Goal: Task Accomplishment & Management: Complete application form

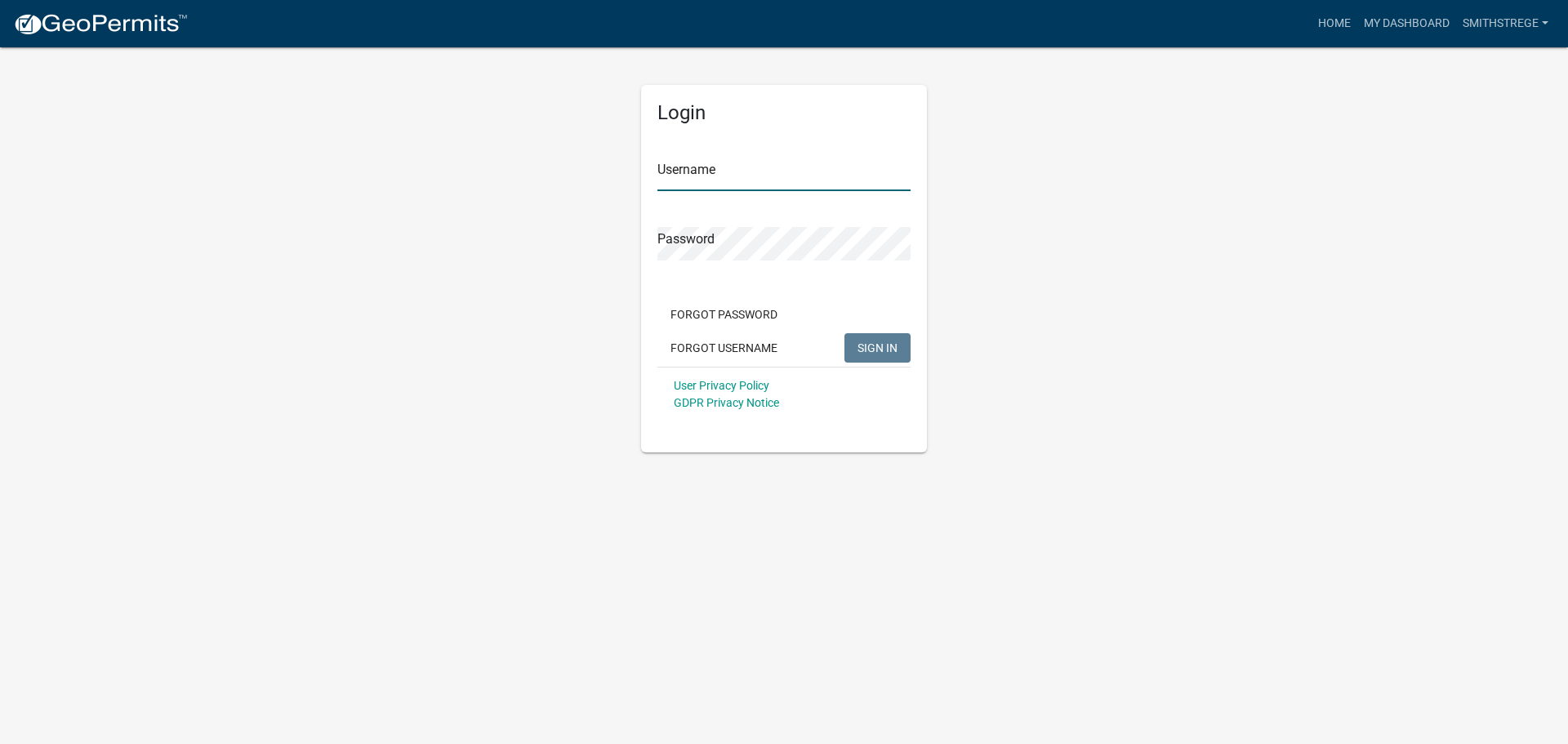
type input "Smithstrege"
click at [882, 356] on button "SIGN IN" at bounding box center [877, 347] width 66 height 29
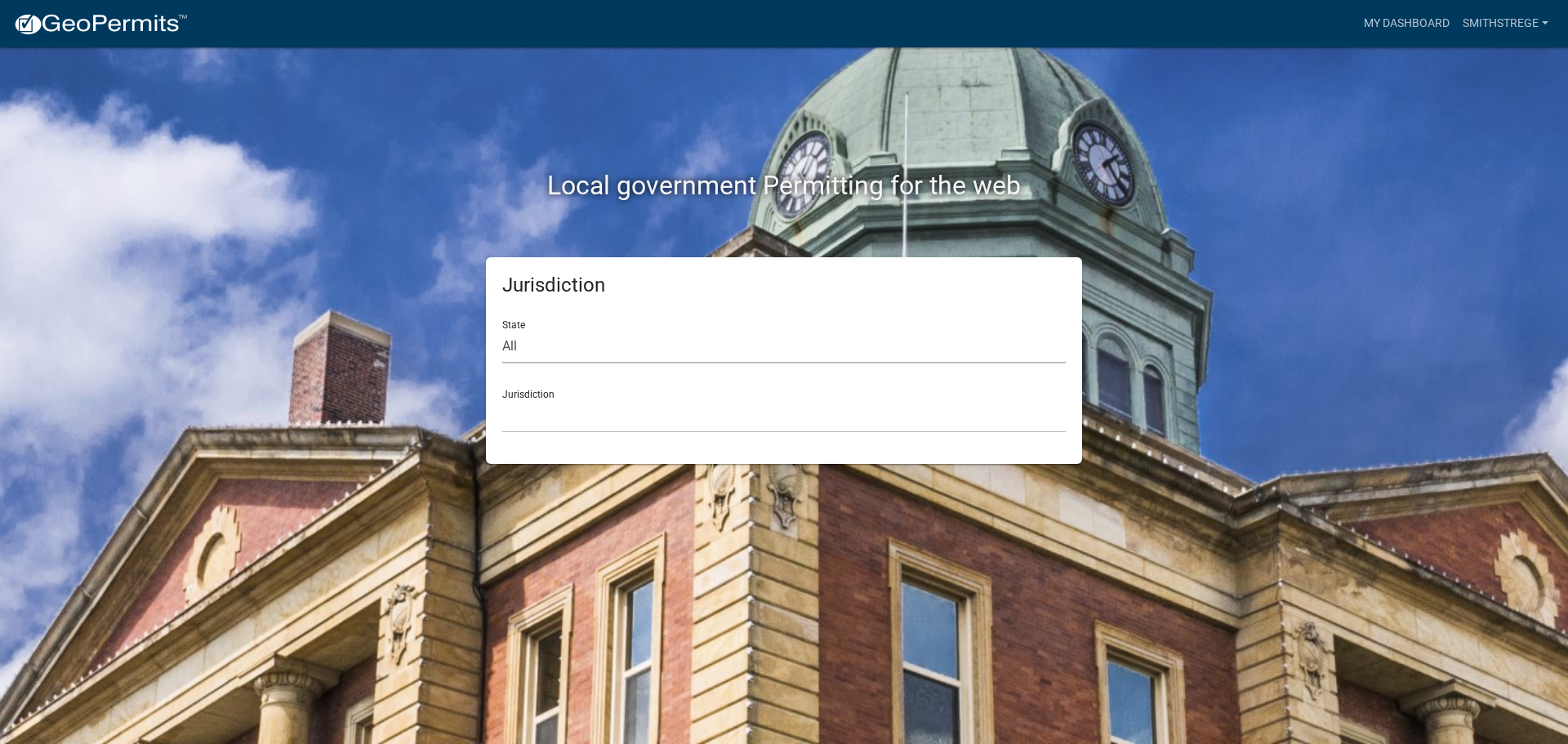
click at [625, 339] on select "All [US_STATE] [US_STATE] [US_STATE] [US_STATE] [US_STATE] [US_STATE] [US_STATE…" at bounding box center [784, 346] width 564 height 33
select select "[US_STATE]"
click at [502, 330] on select "All [US_STATE] [US_STATE] [US_STATE] [US_STATE] [US_STATE] [US_STATE] [US_STATE…" at bounding box center [784, 346] width 564 height 33
click at [578, 411] on select "[GEOGRAPHIC_DATA], [US_STATE] [GEOGRAPHIC_DATA], [US_STATE] [GEOGRAPHIC_DATA], …" at bounding box center [784, 416] width 564 height 33
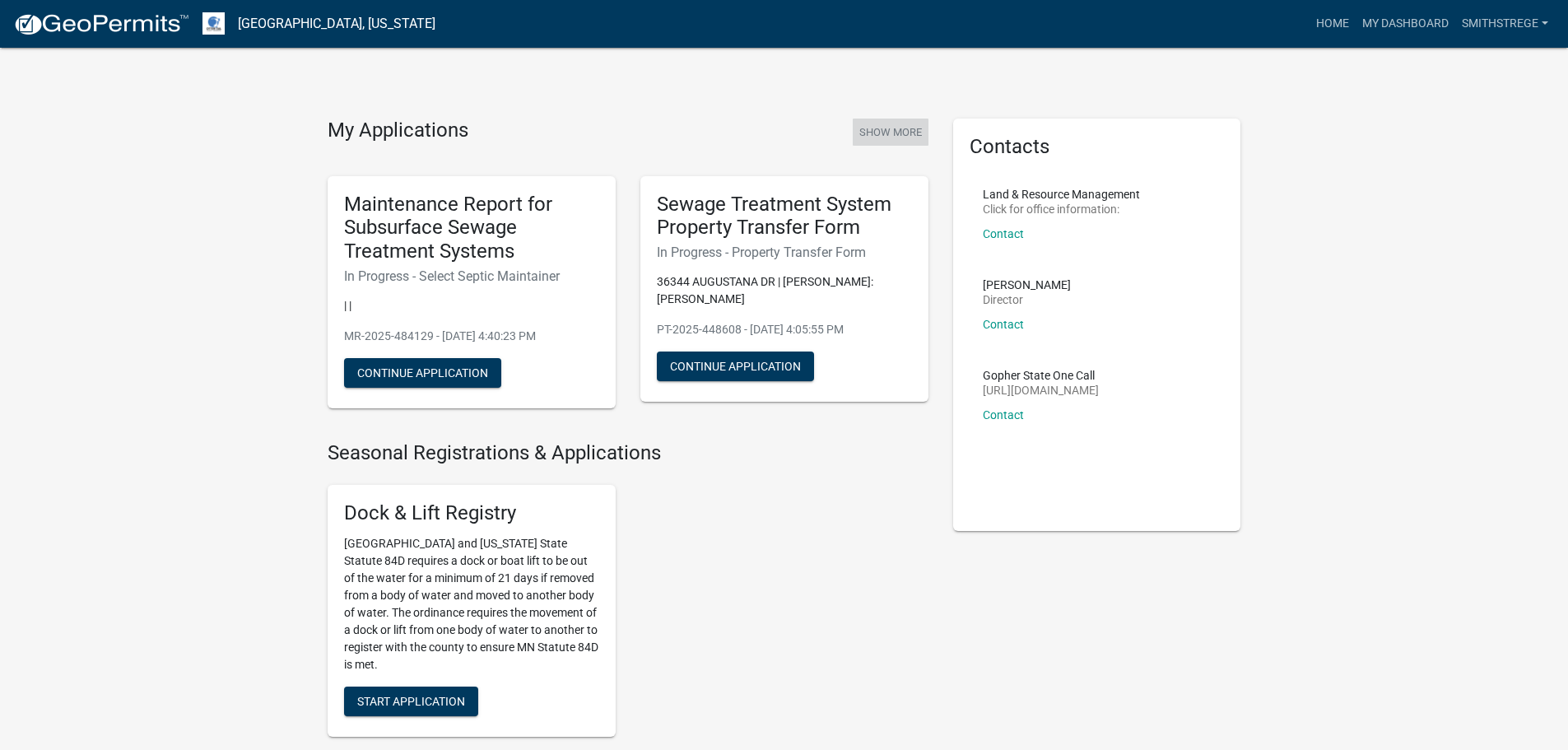
click at [909, 122] on button "Show More" at bounding box center [890, 132] width 75 height 27
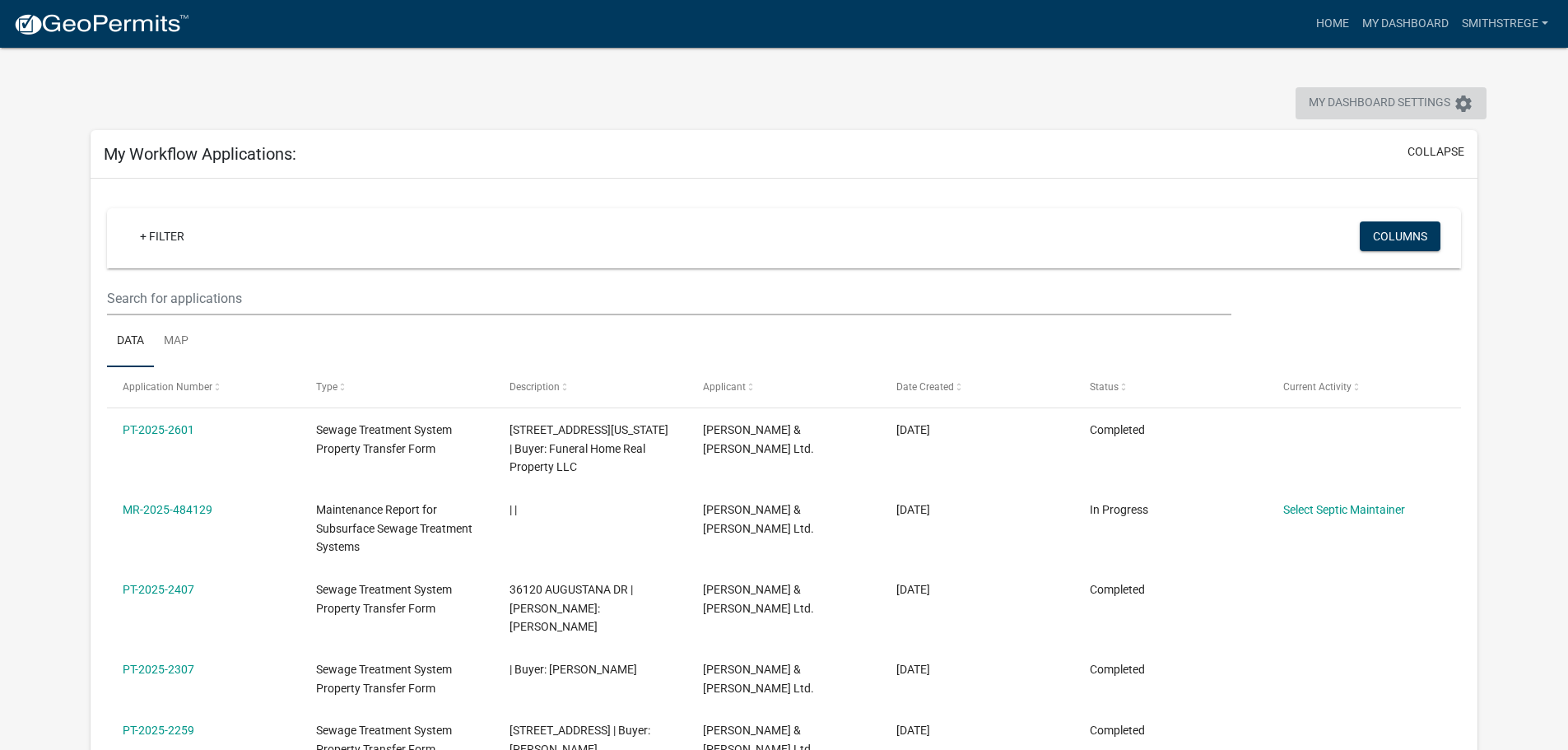
click at [1454, 99] on icon "settings" at bounding box center [1463, 104] width 20 height 20
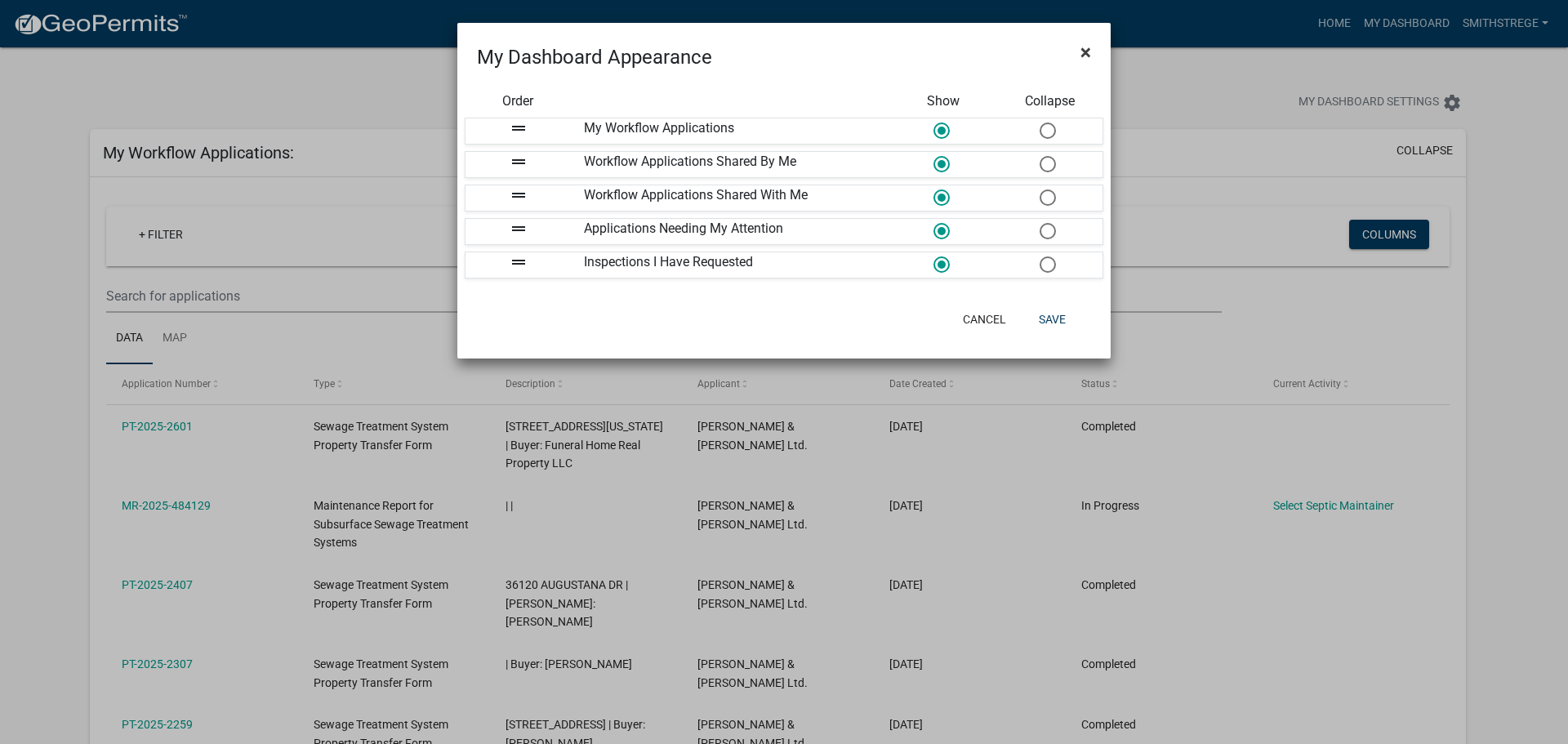
click at [1085, 52] on span "×" at bounding box center [1086, 52] width 11 height 23
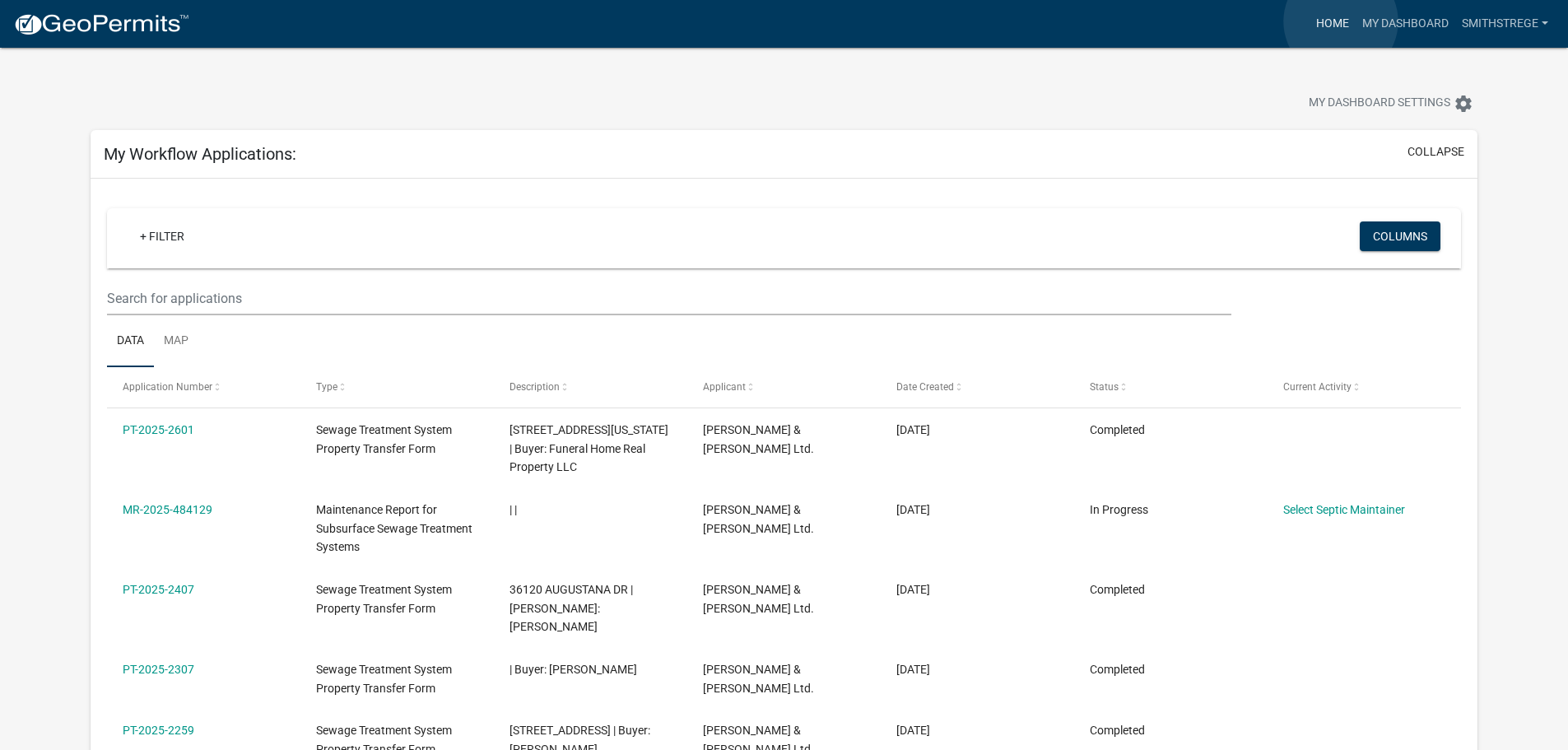
click at [1341, 21] on link "Home" at bounding box center [1333, 23] width 46 height 31
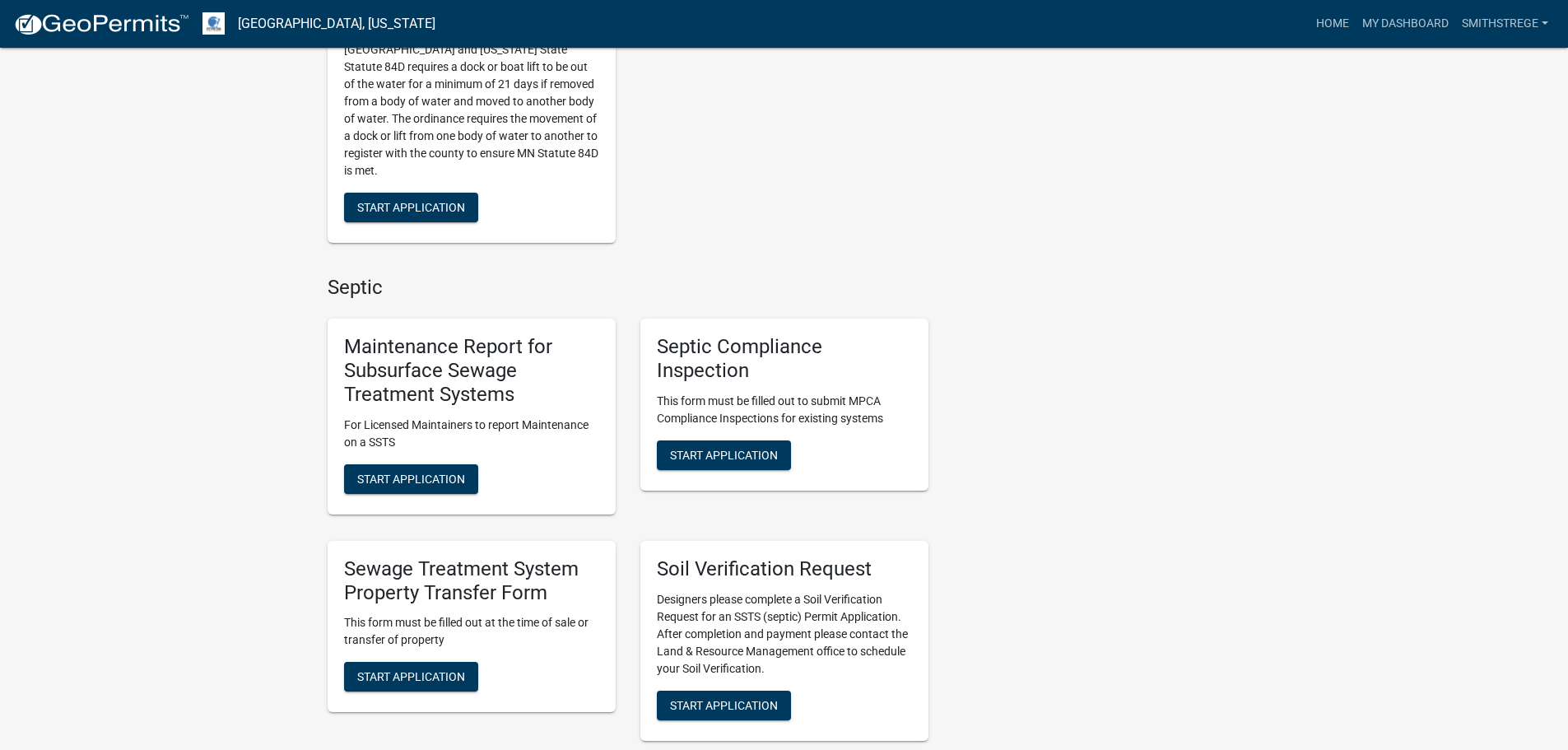
scroll to position [659, 0]
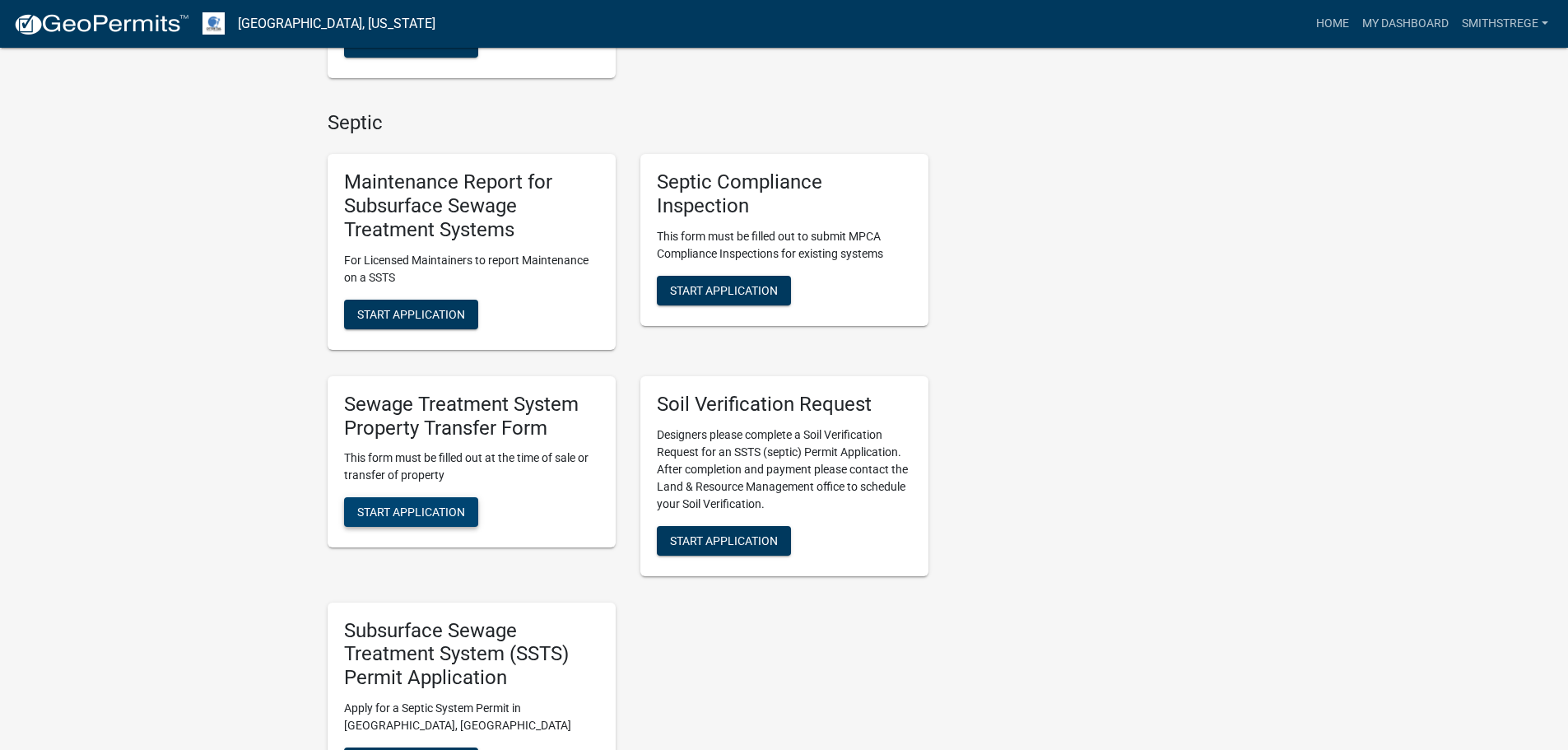
click at [410, 518] on span "Start Application" at bounding box center [411, 512] width 108 height 13
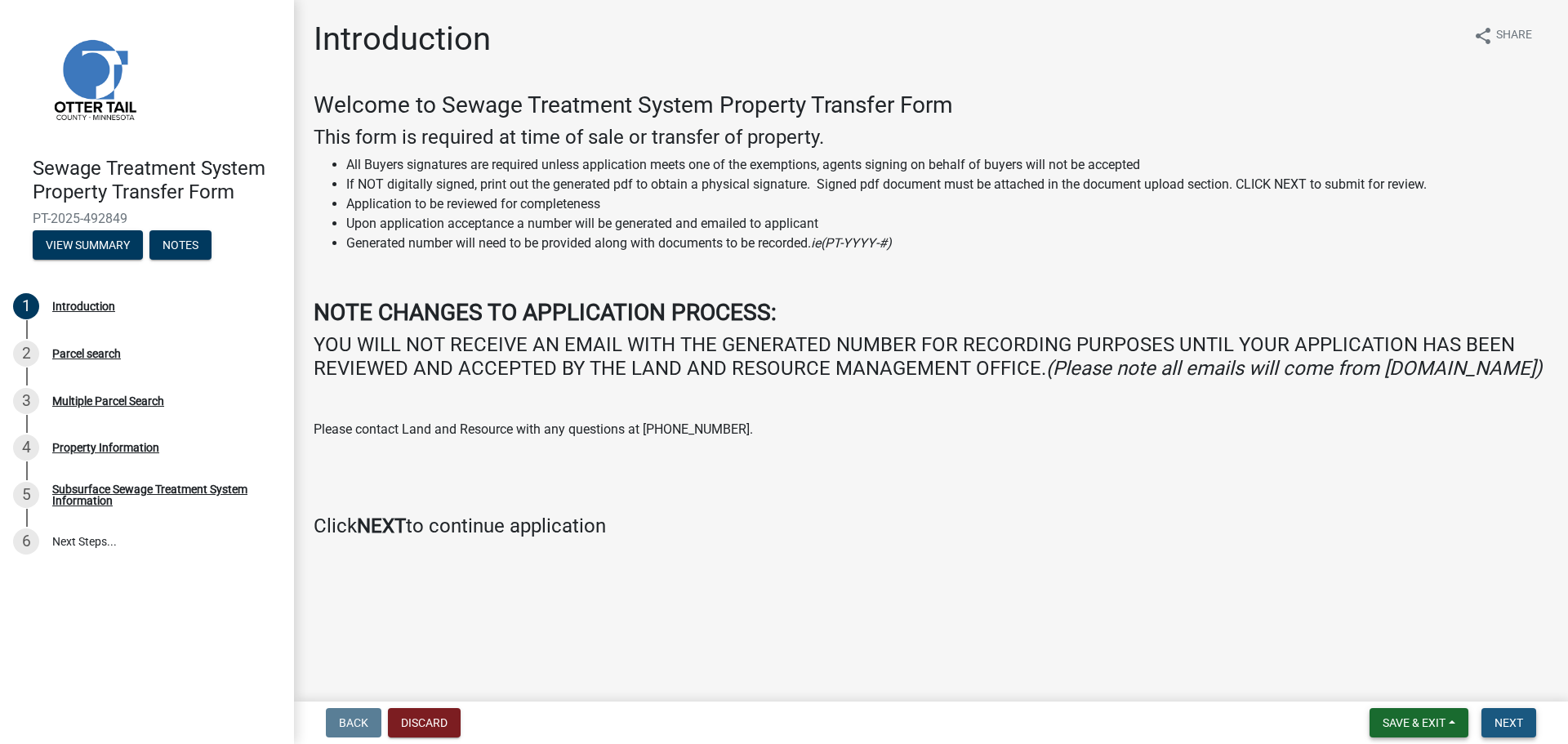
drag, startPoint x: 1514, startPoint y: 727, endPoint x: 1398, endPoint y: 727, distance: 116.0
click at [1515, 727] on span "Next" at bounding box center [1509, 723] width 29 height 13
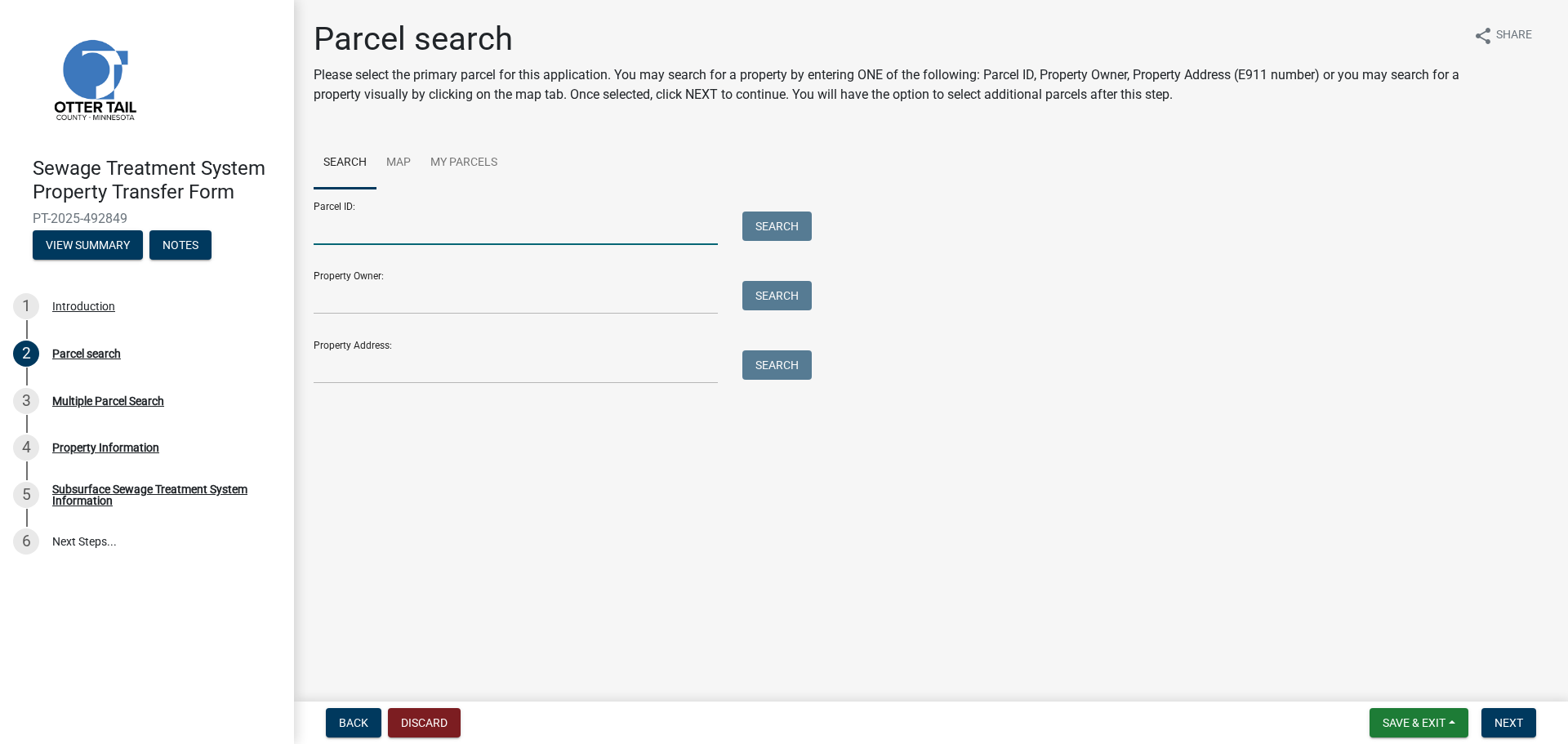
click at [326, 227] on input "Parcel ID:" at bounding box center [516, 229] width 405 height 33
paste input "55-000-99-0807-000"
type input "55-000-99-0807-000"
click at [783, 216] on button "Search" at bounding box center [777, 226] width 69 height 29
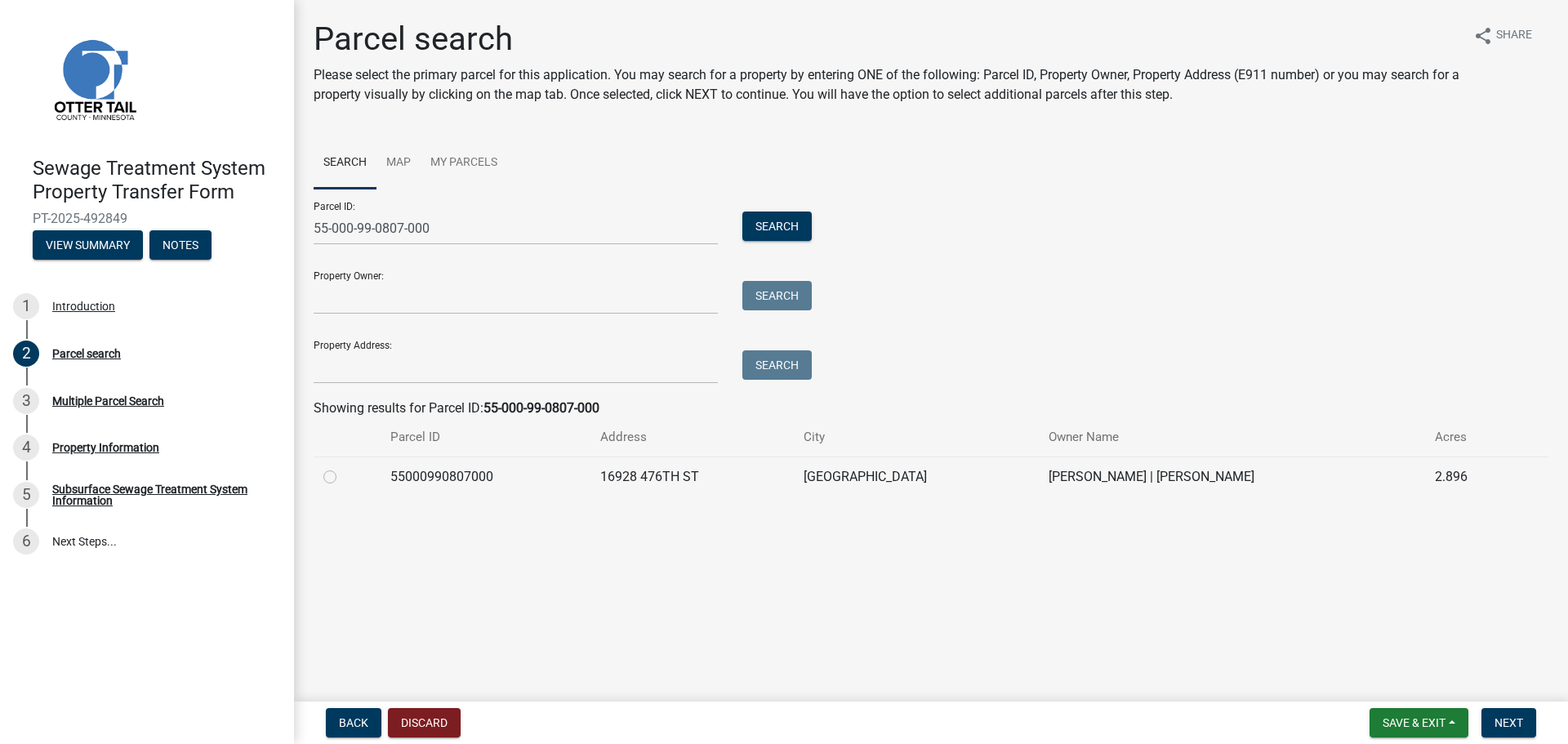
click at [465, 470] on td "55000990807000" at bounding box center [485, 477] width 210 height 40
click at [343, 467] on label at bounding box center [343, 467] width 0 height 0
click at [343, 476] on input "radio" at bounding box center [348, 472] width 11 height 11
radio input "true"
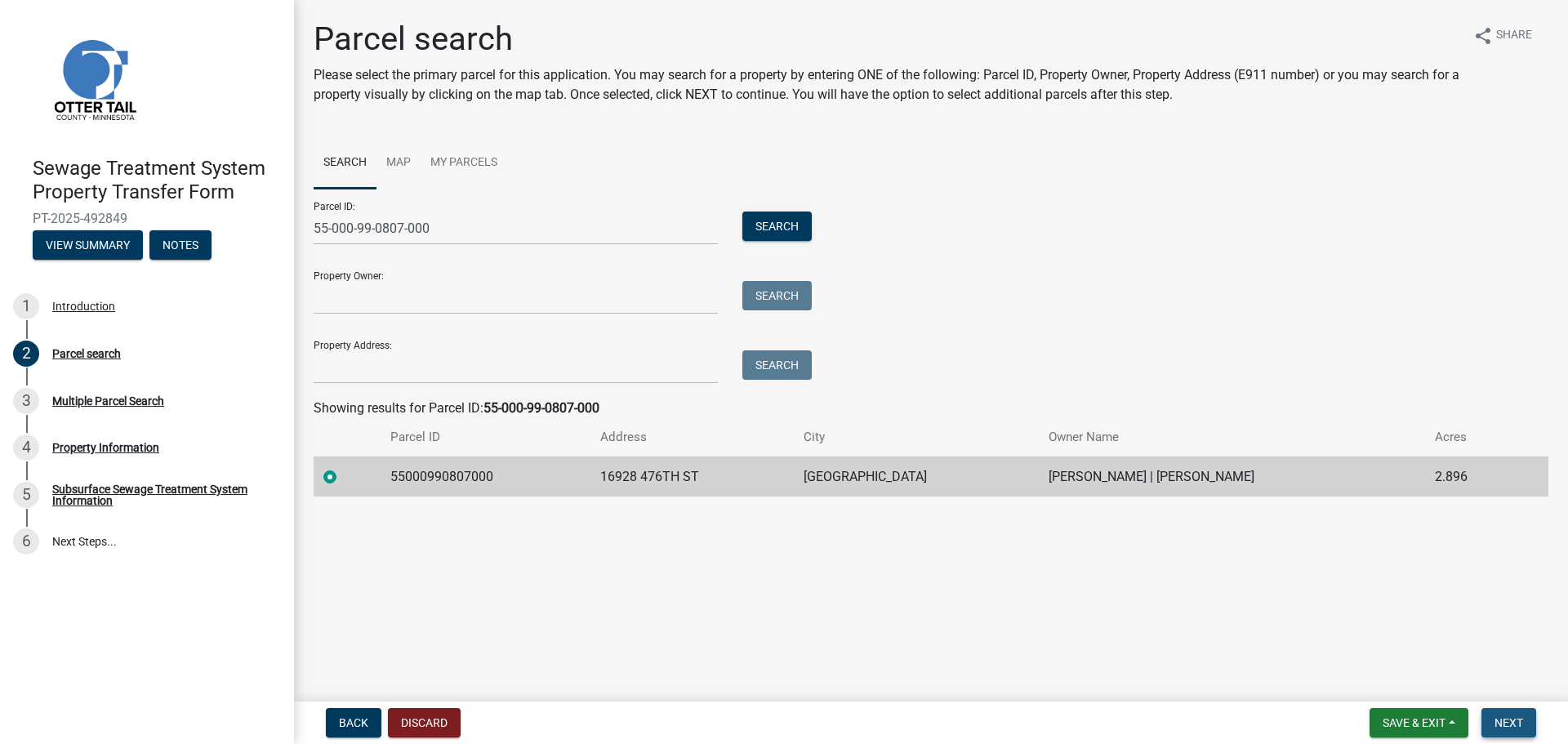
click at [1508, 713] on button "Next" at bounding box center [1509, 722] width 55 height 29
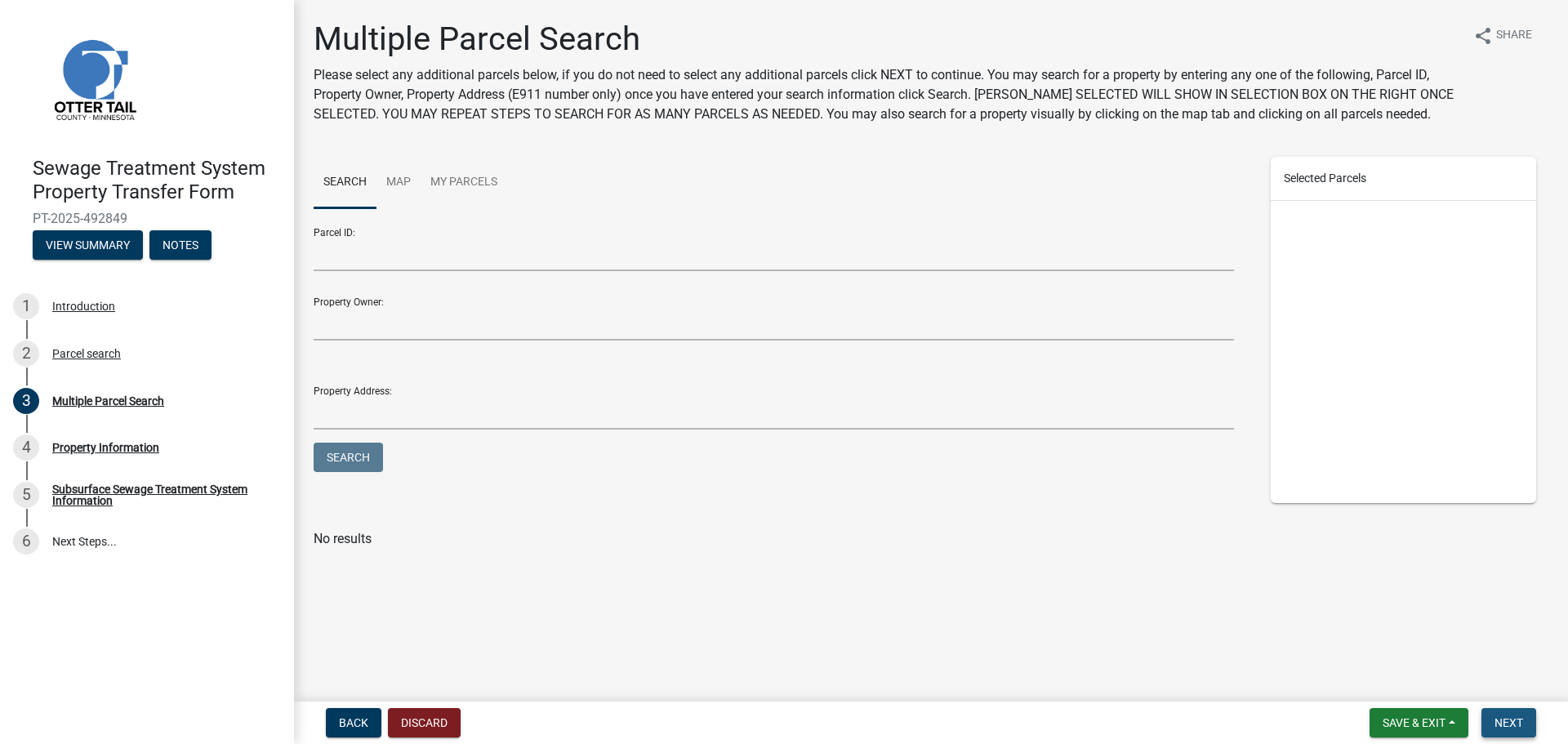
click at [1516, 723] on span "Next" at bounding box center [1509, 723] width 29 height 13
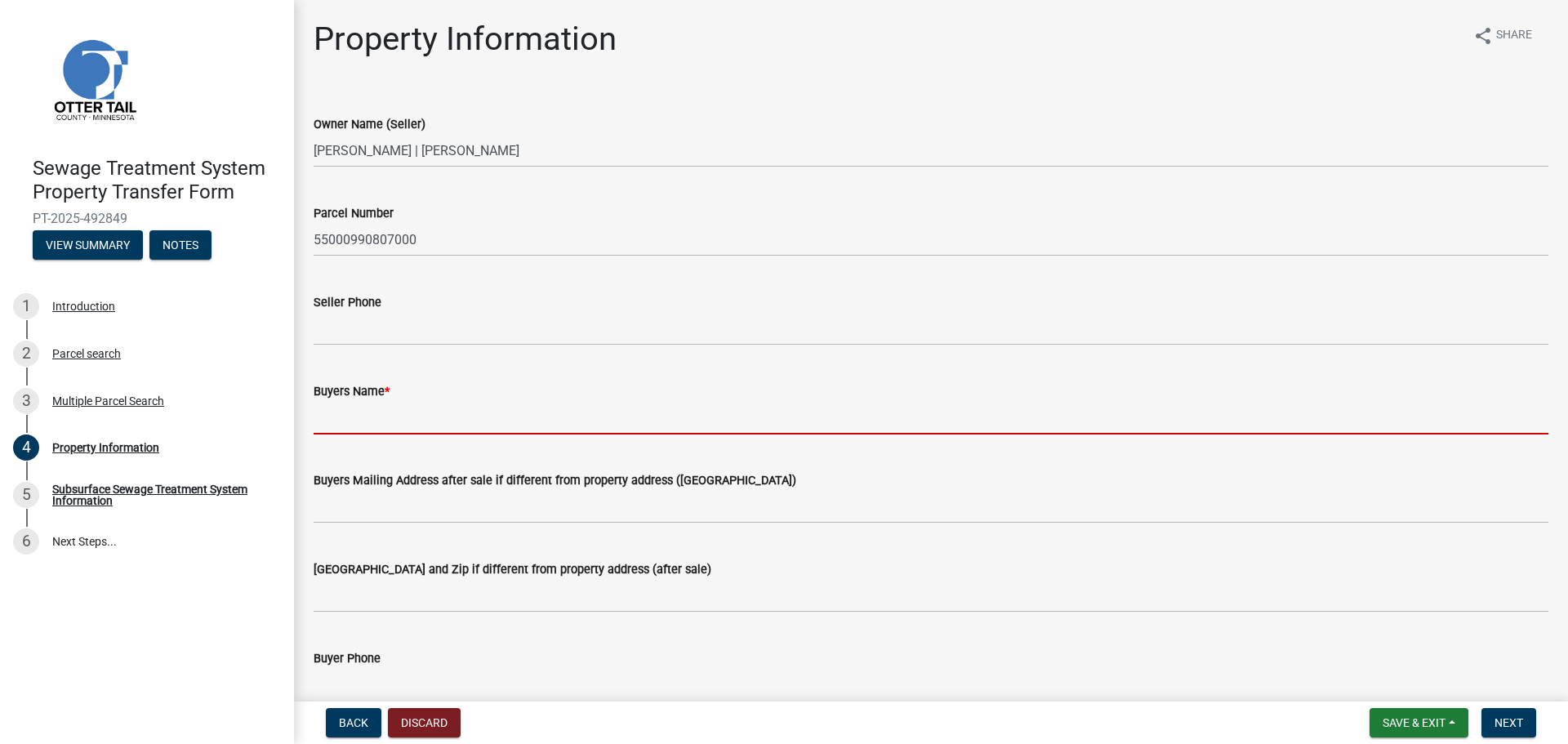
click at [368, 422] on input "Buyers Name *" at bounding box center [931, 418] width 1235 height 33
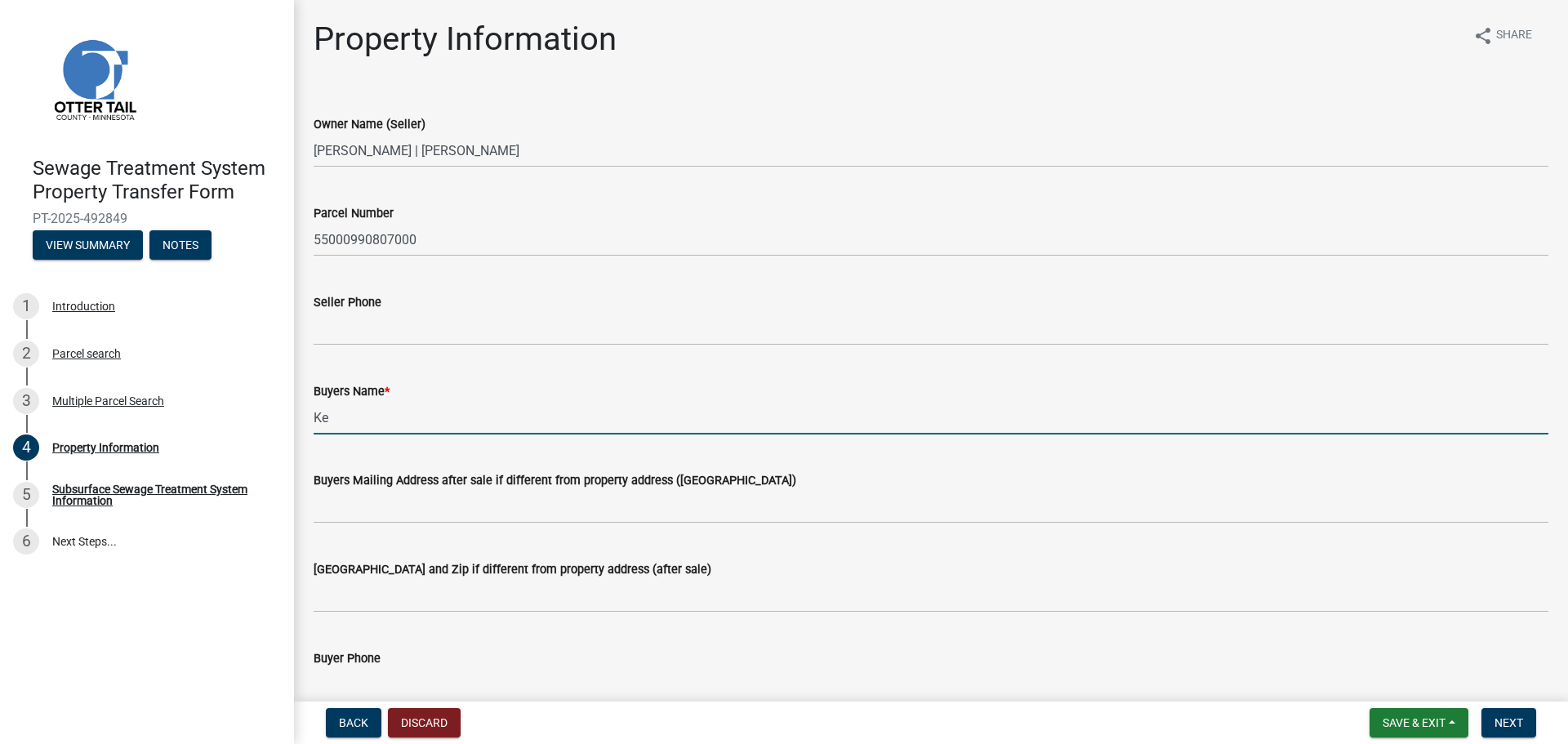
type input "K"
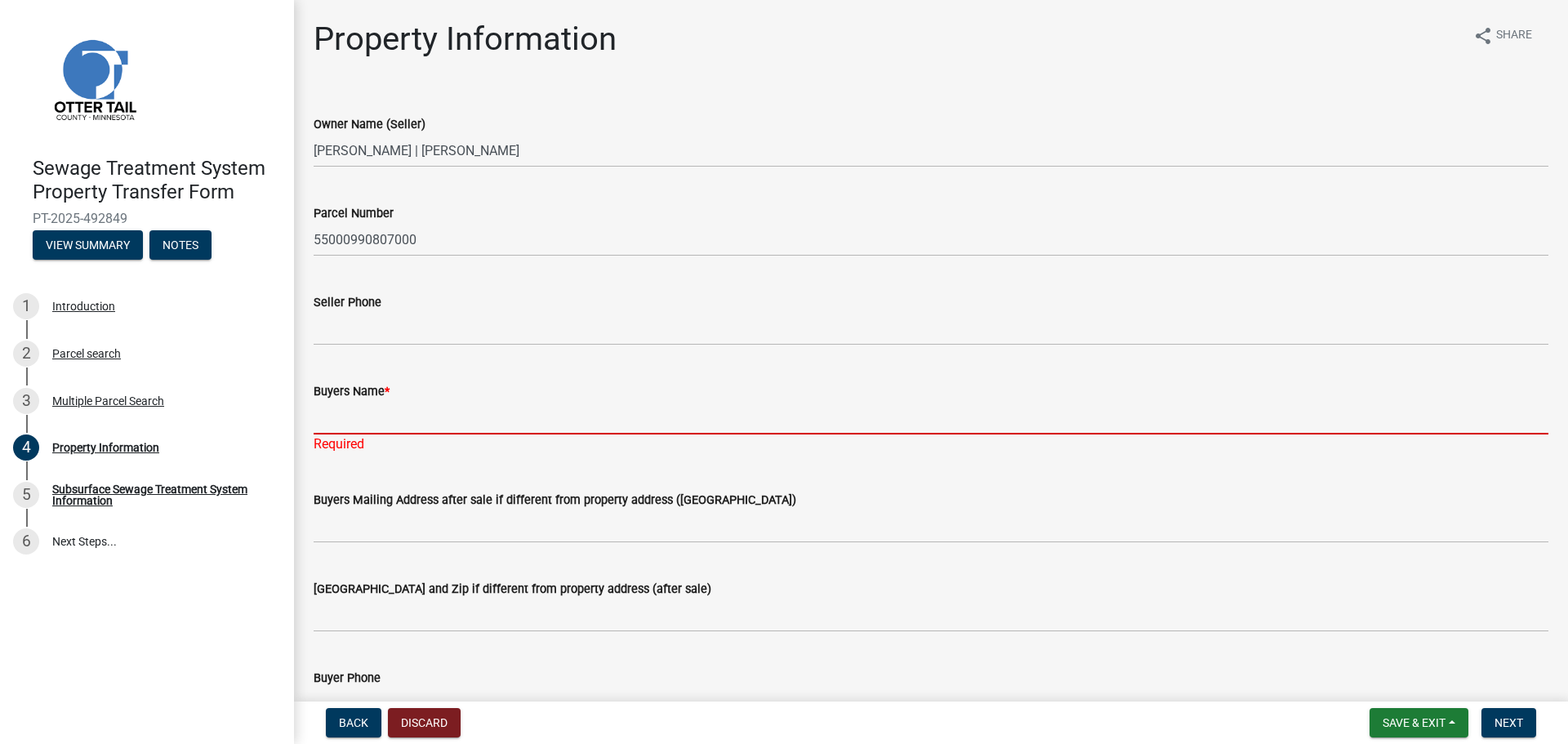
click at [341, 417] on input "Buyers Name *" at bounding box center [931, 418] width 1235 height 33
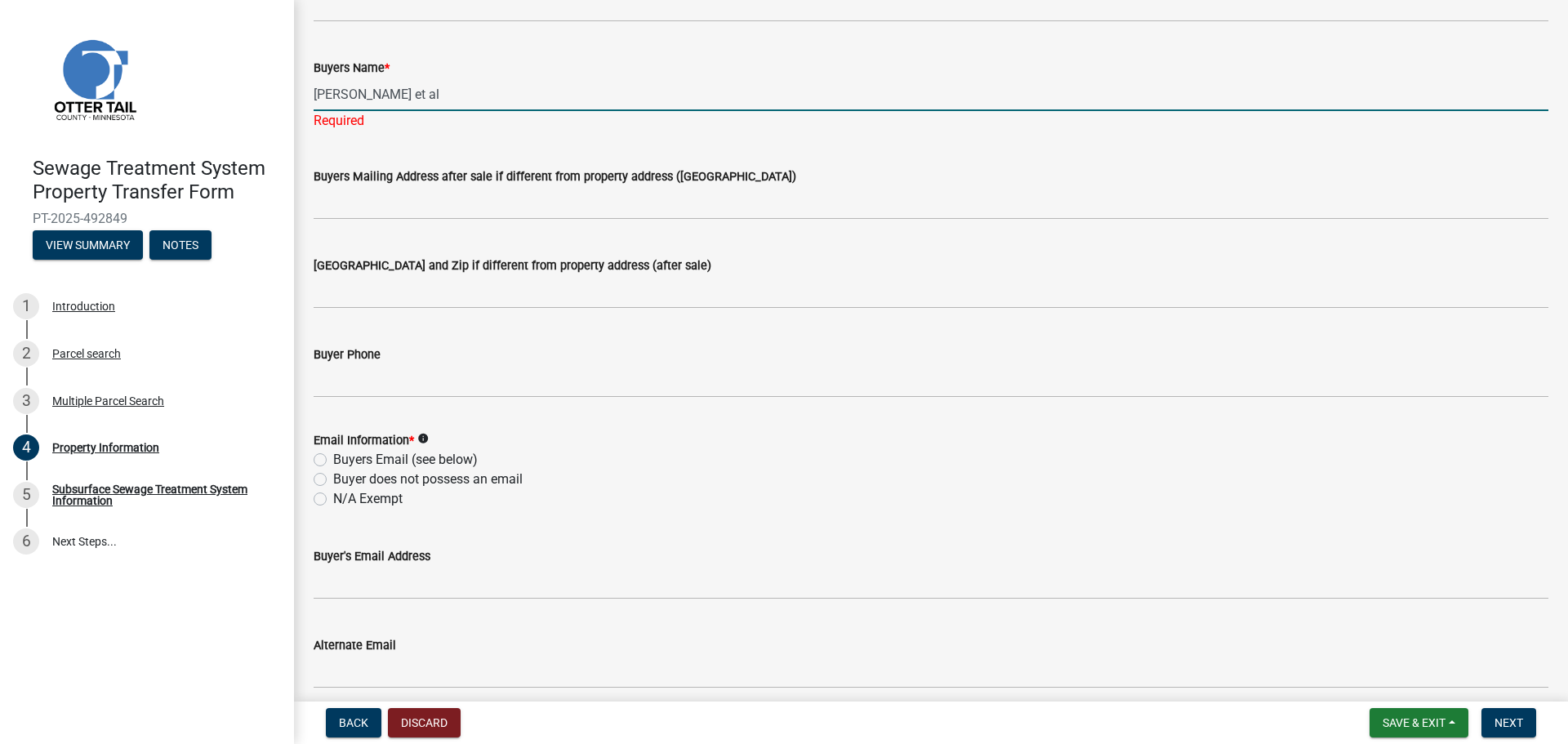
scroll to position [327, 0]
type input "[PERSON_NAME] et al"
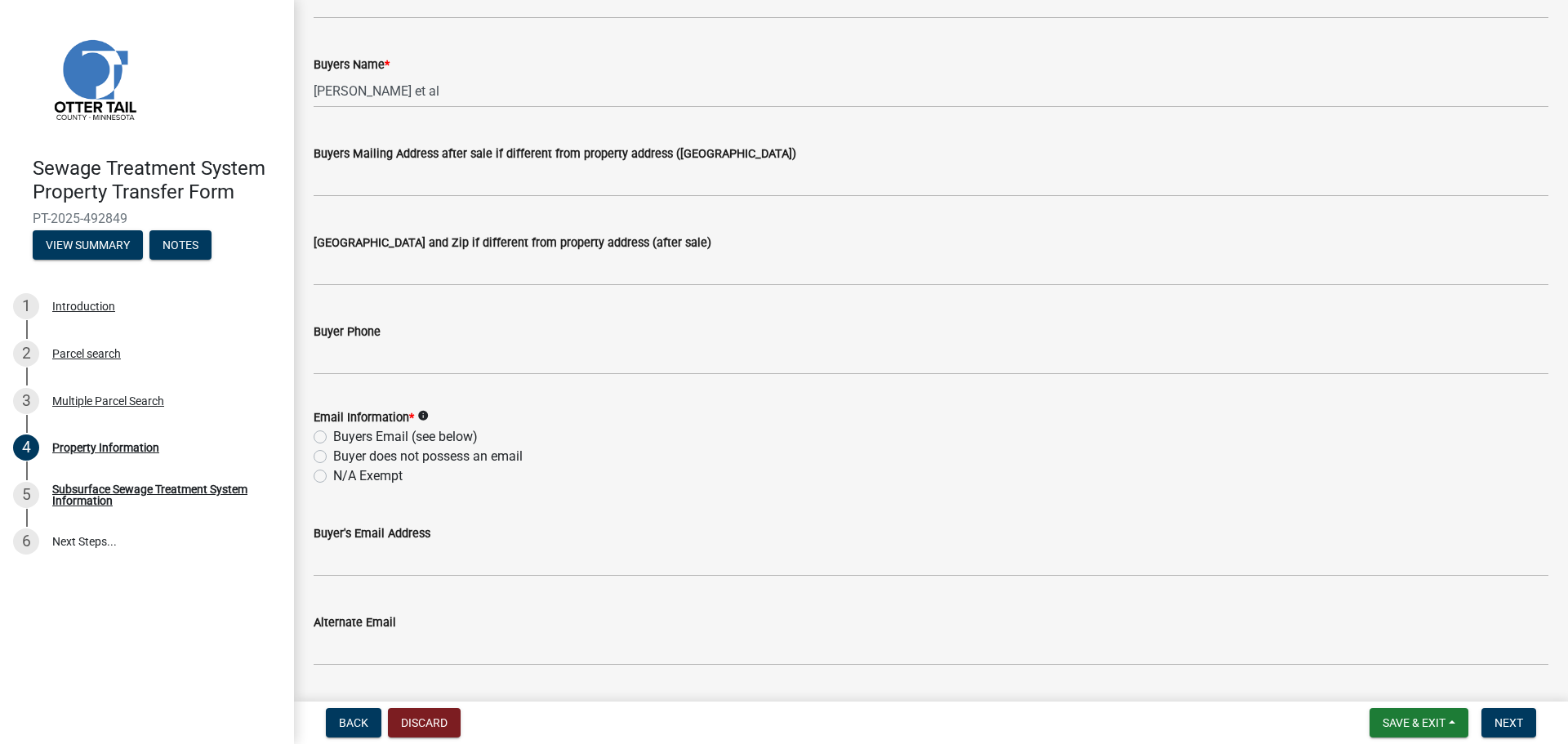
click at [383, 489] on wm-data-entity-input "Email Information * info Buyers Email (see below) Buyer does not possess an ema…" at bounding box center [931, 444] width 1235 height 113
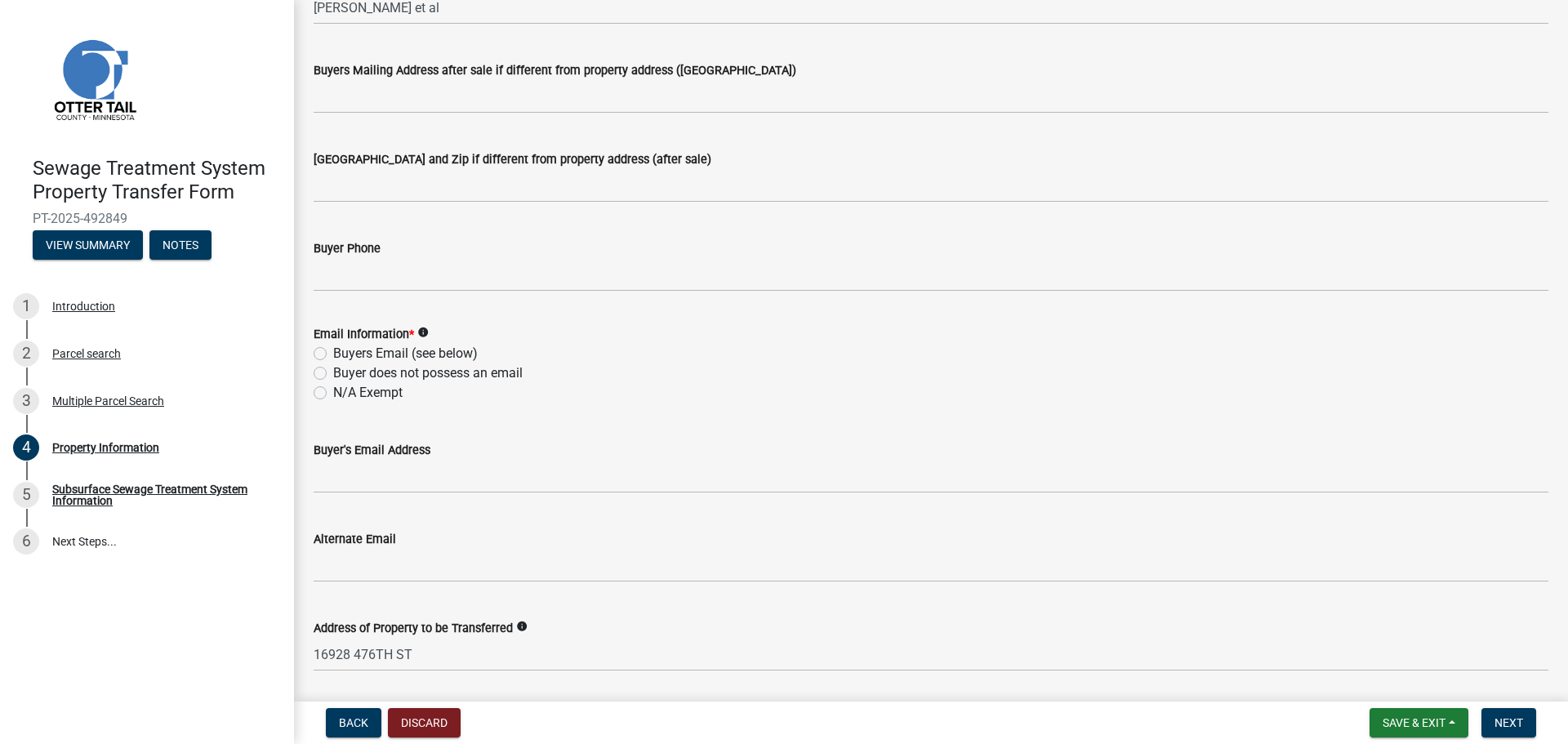
scroll to position [490, 0]
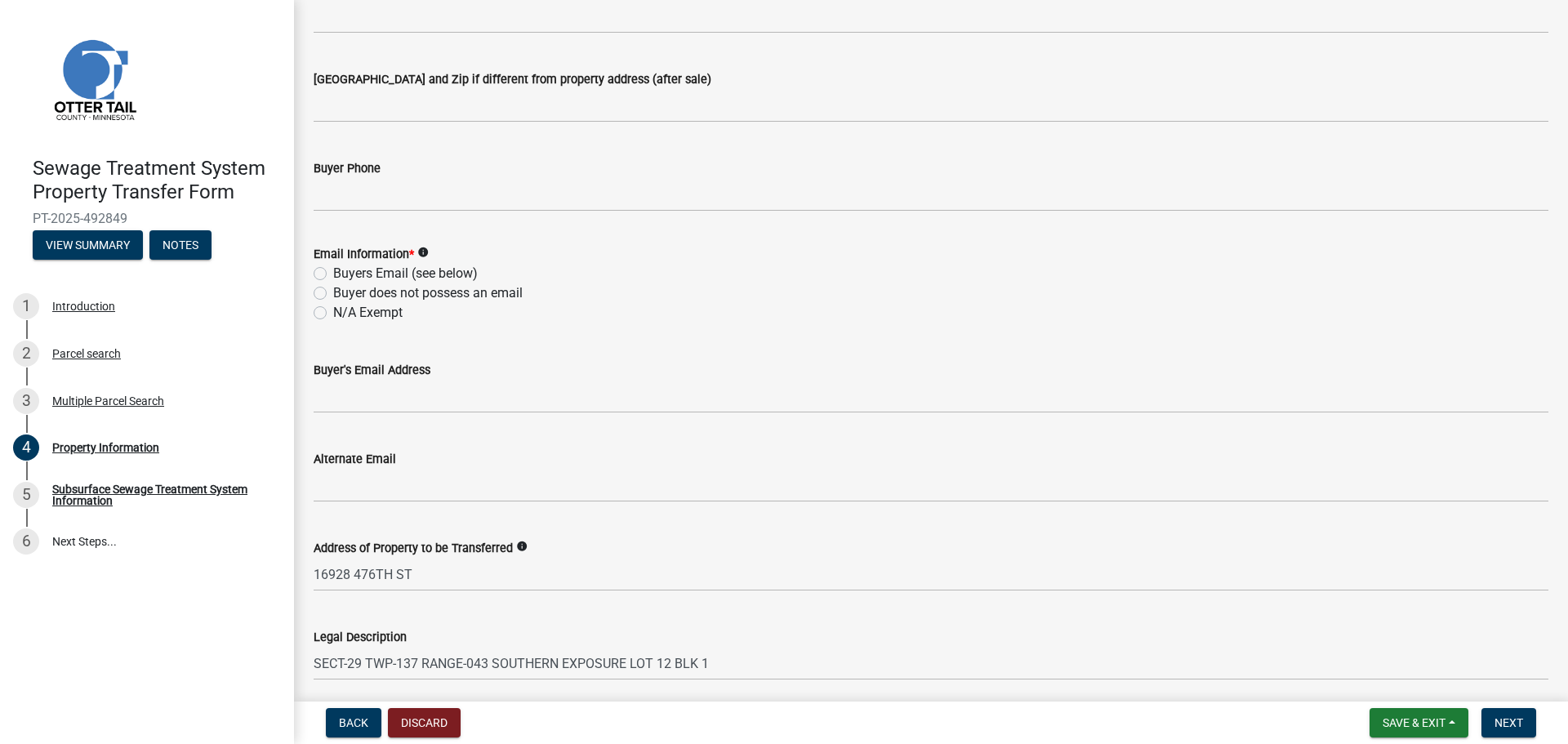
drag, startPoint x: 319, startPoint y: 297, endPoint x: 319, endPoint y: 311, distance: 14.0
click at [319, 300] on div "Buyer does not possess an email" at bounding box center [931, 293] width 1235 height 19
click at [333, 311] on label "N/A Exempt" at bounding box center [368, 313] width 69 height 19
click at [333, 311] on input "N/A Exempt" at bounding box center [339, 309] width 11 height 11
radio input "true"
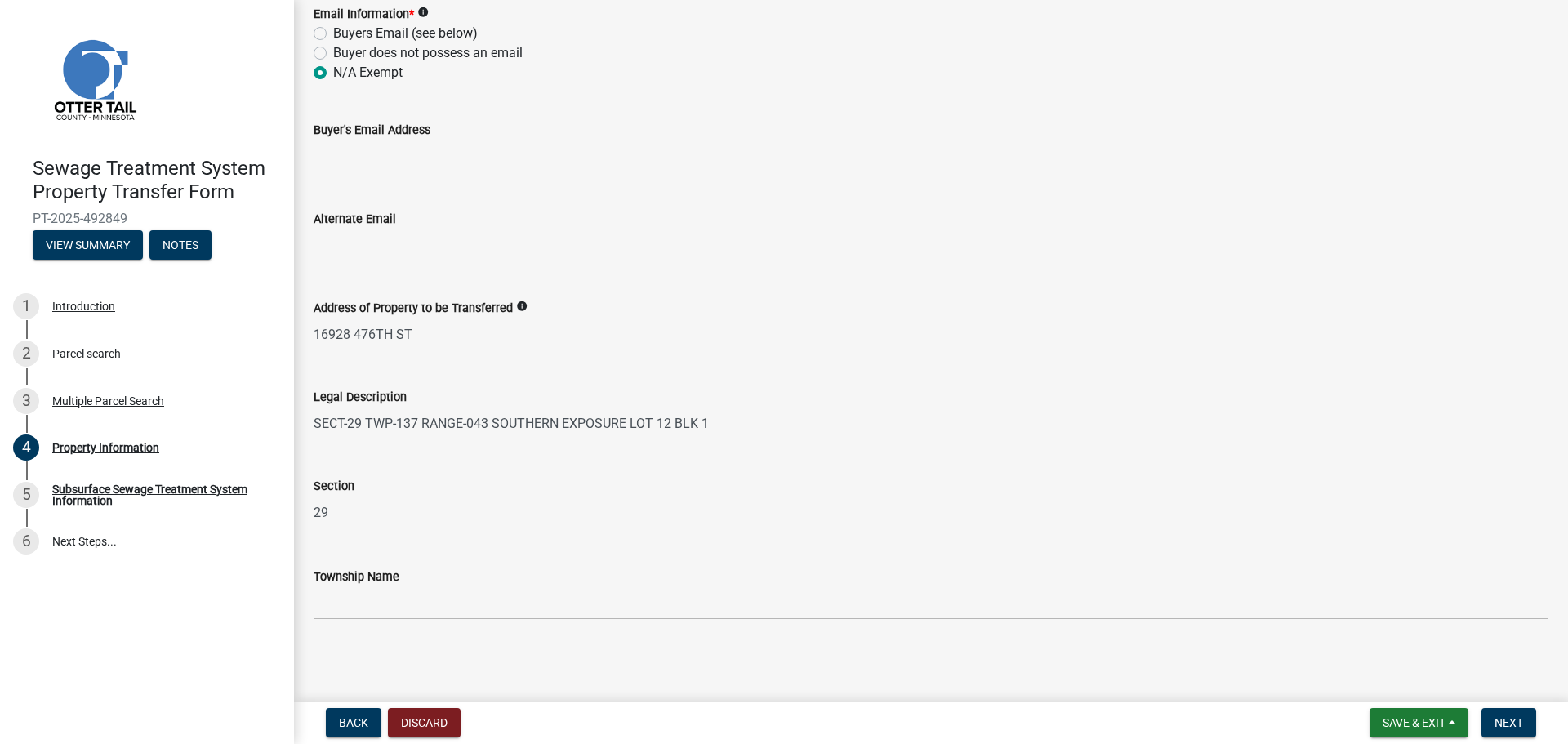
scroll to position [732, 0]
click at [1530, 725] on button "Next" at bounding box center [1509, 722] width 55 height 29
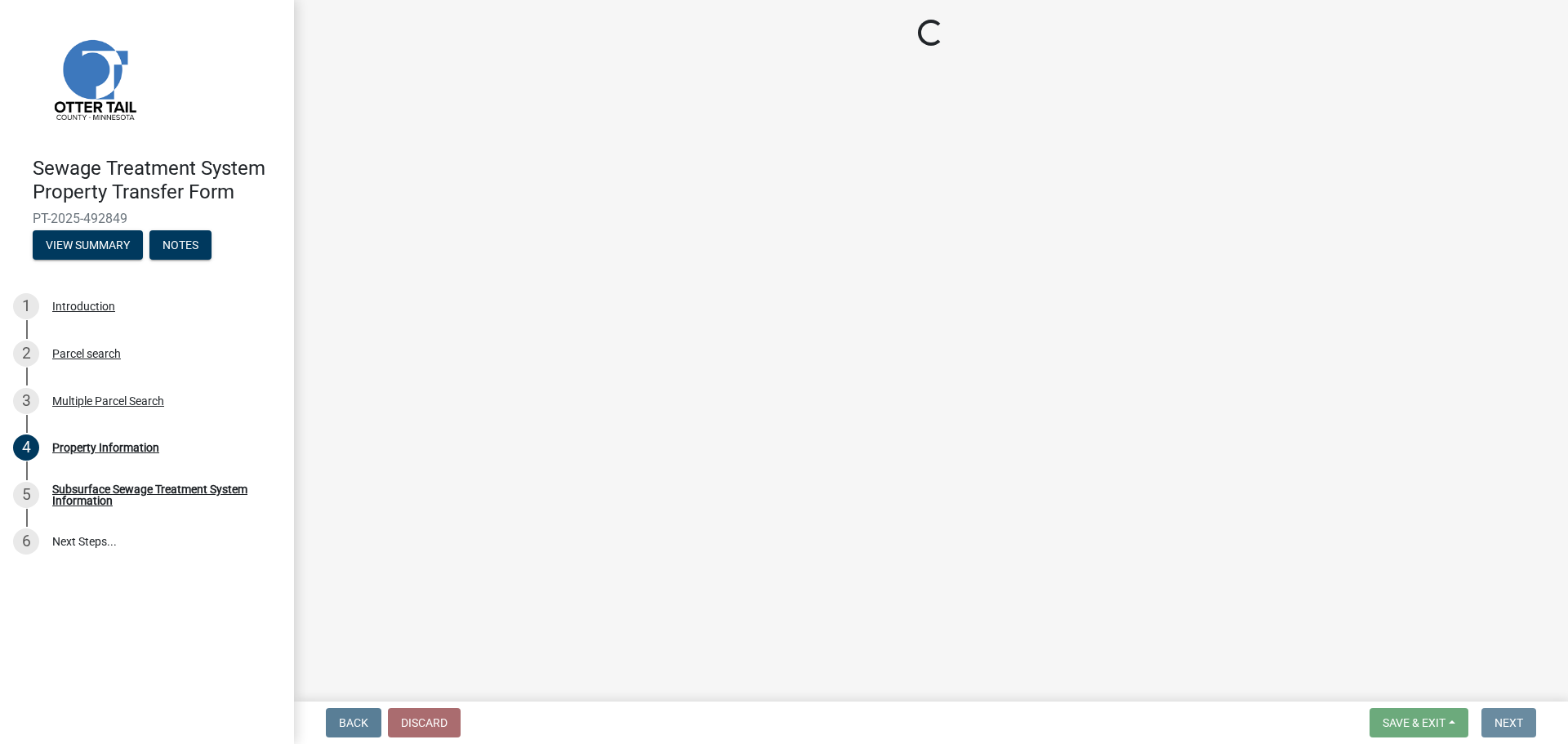
scroll to position [0, 0]
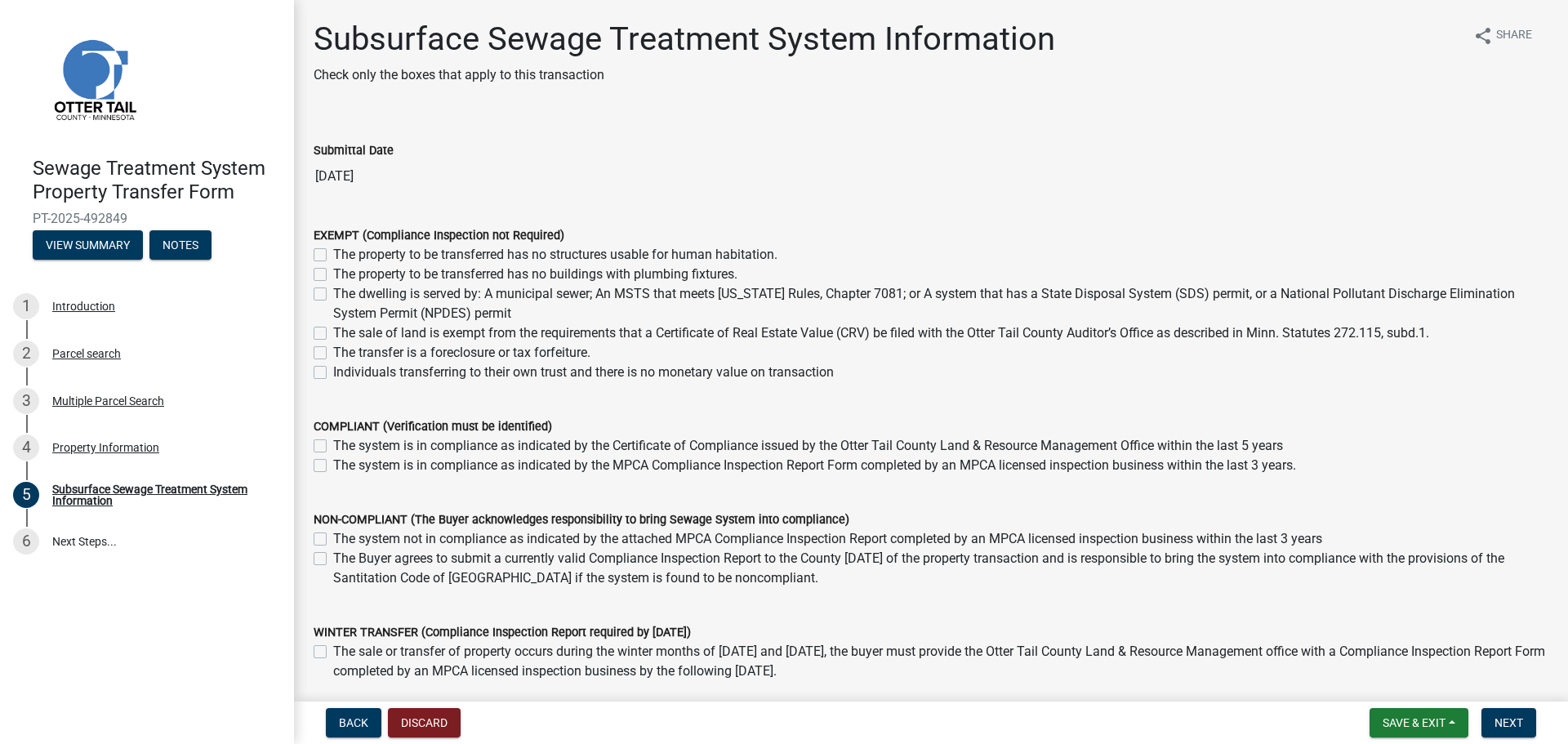
click at [333, 332] on label "The sale of land is exempt from the requirements that a Certificate of Real Est…" at bounding box center [881, 333] width 1096 height 19
click at [333, 332] on input "The sale of land is exempt from the requirements that a Certificate of Real Est…" at bounding box center [339, 329] width 11 height 11
checkbox input "true"
checkbox input "false"
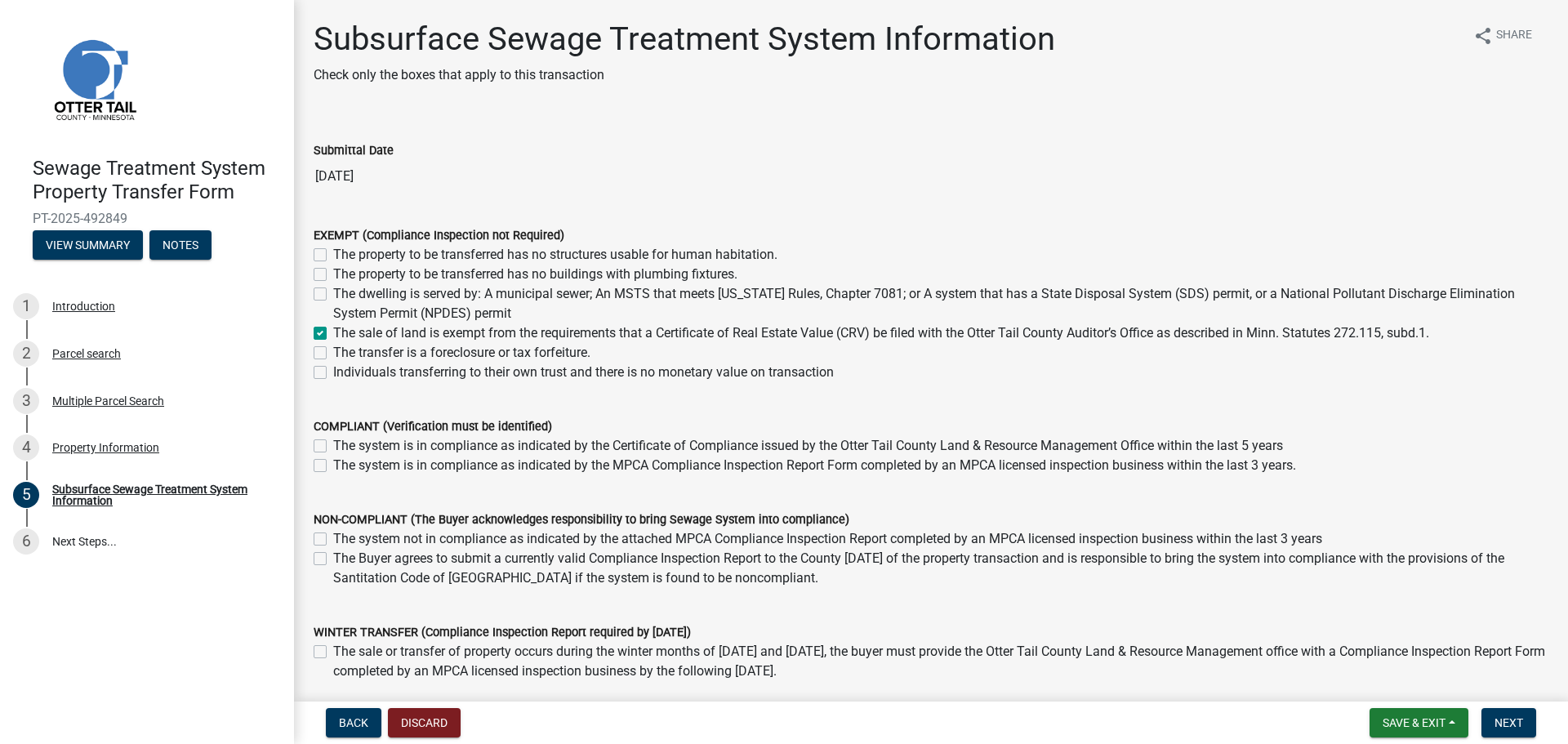
checkbox input "false"
checkbox input "true"
checkbox input "false"
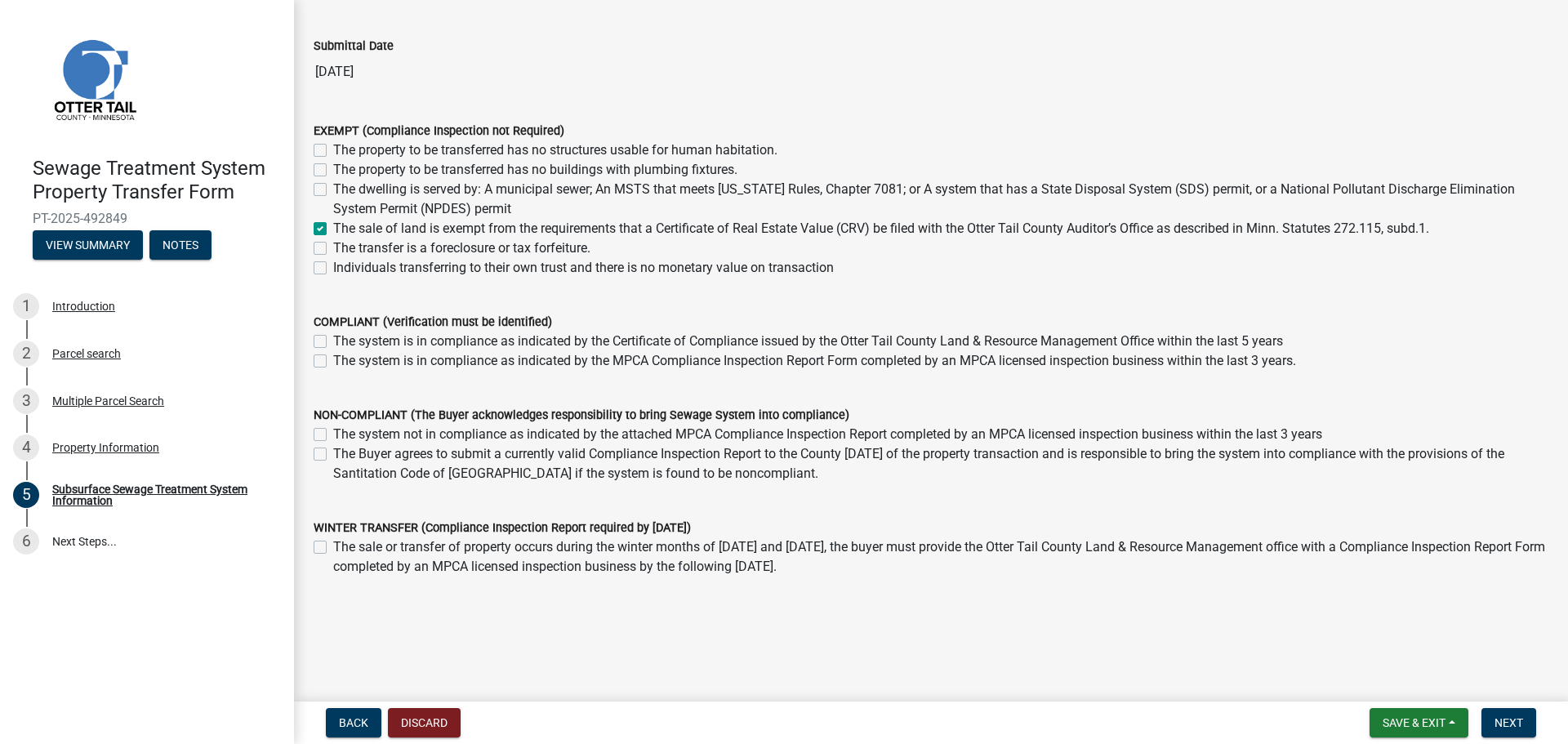
scroll to position [117, 0]
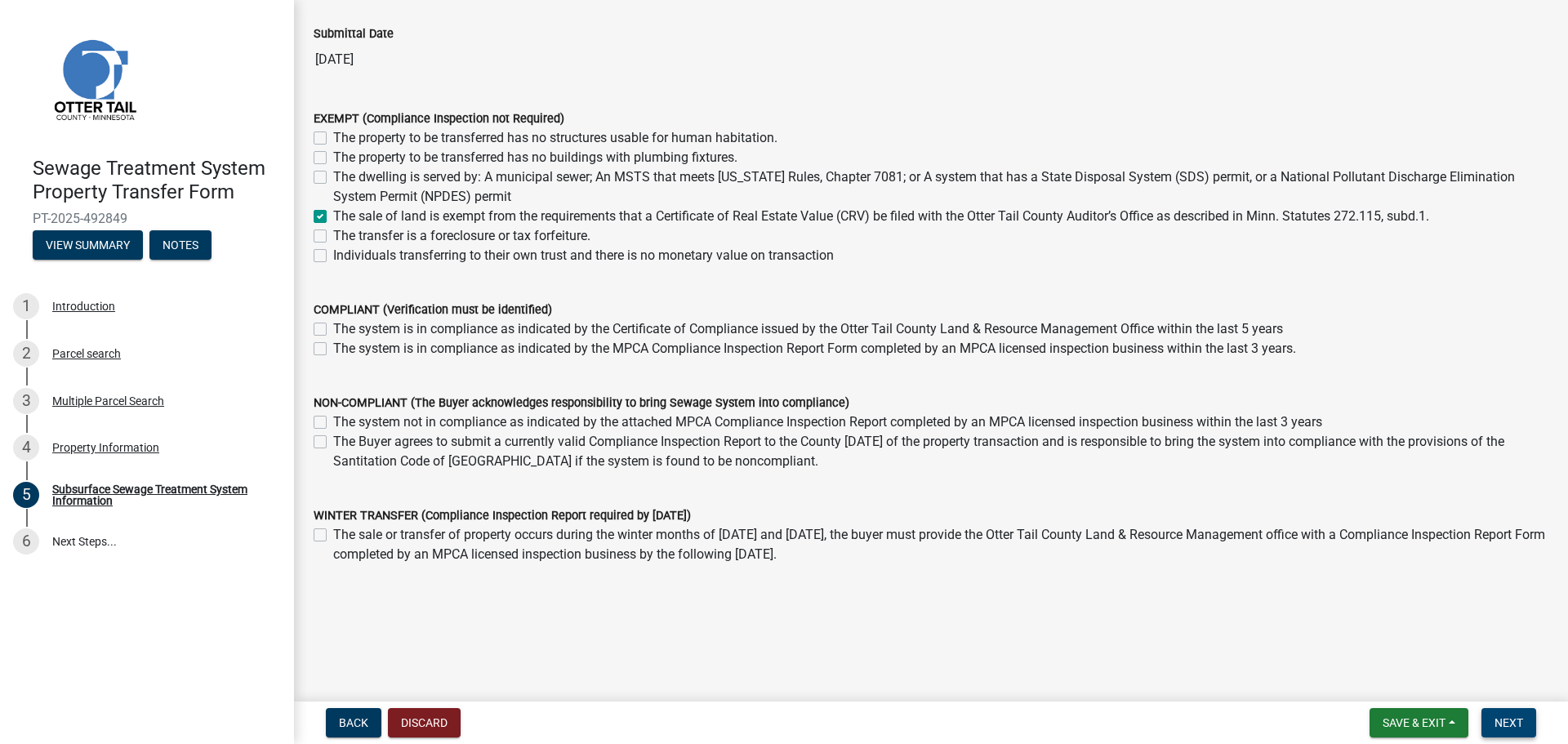
click at [1506, 733] on button "Next" at bounding box center [1509, 722] width 55 height 29
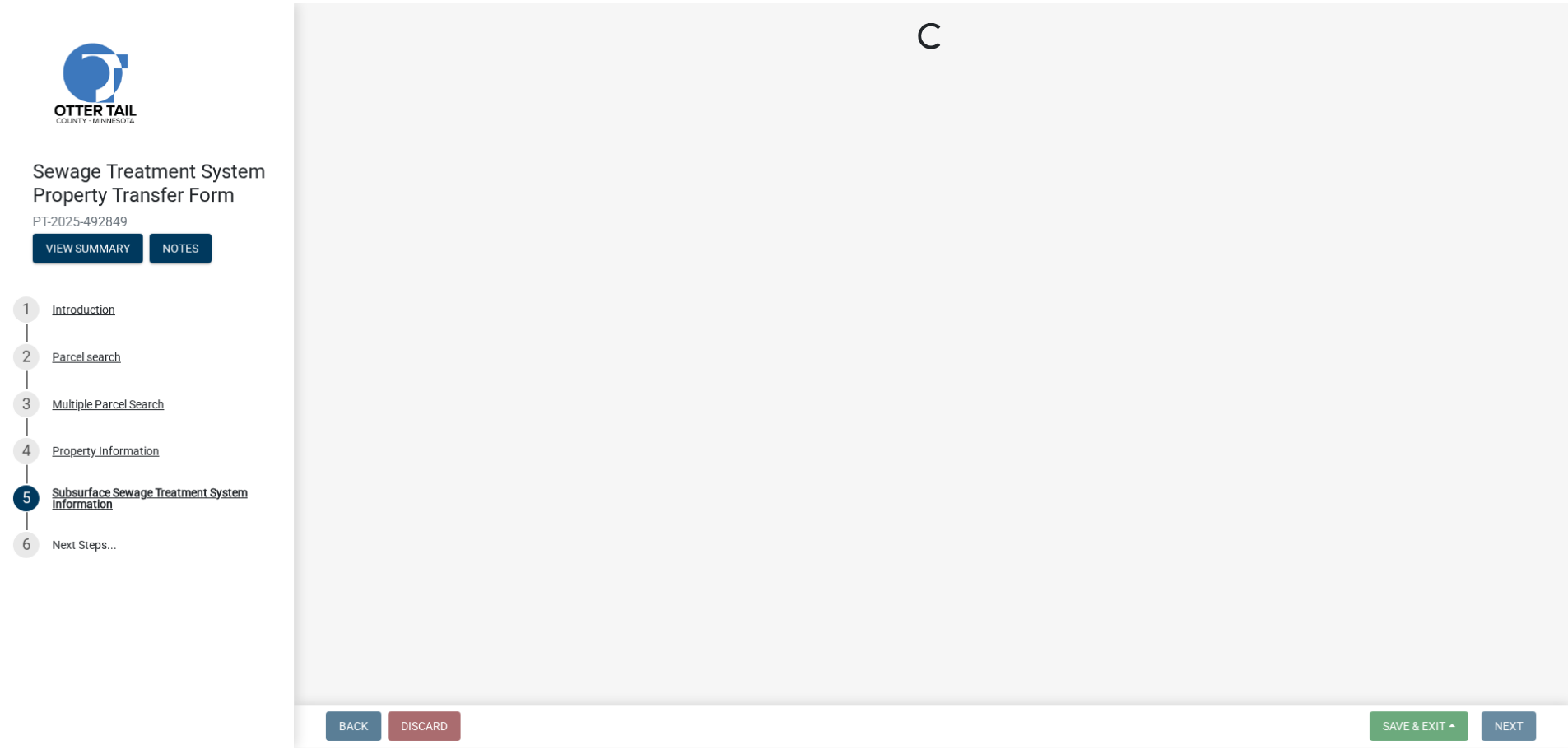
scroll to position [0, 0]
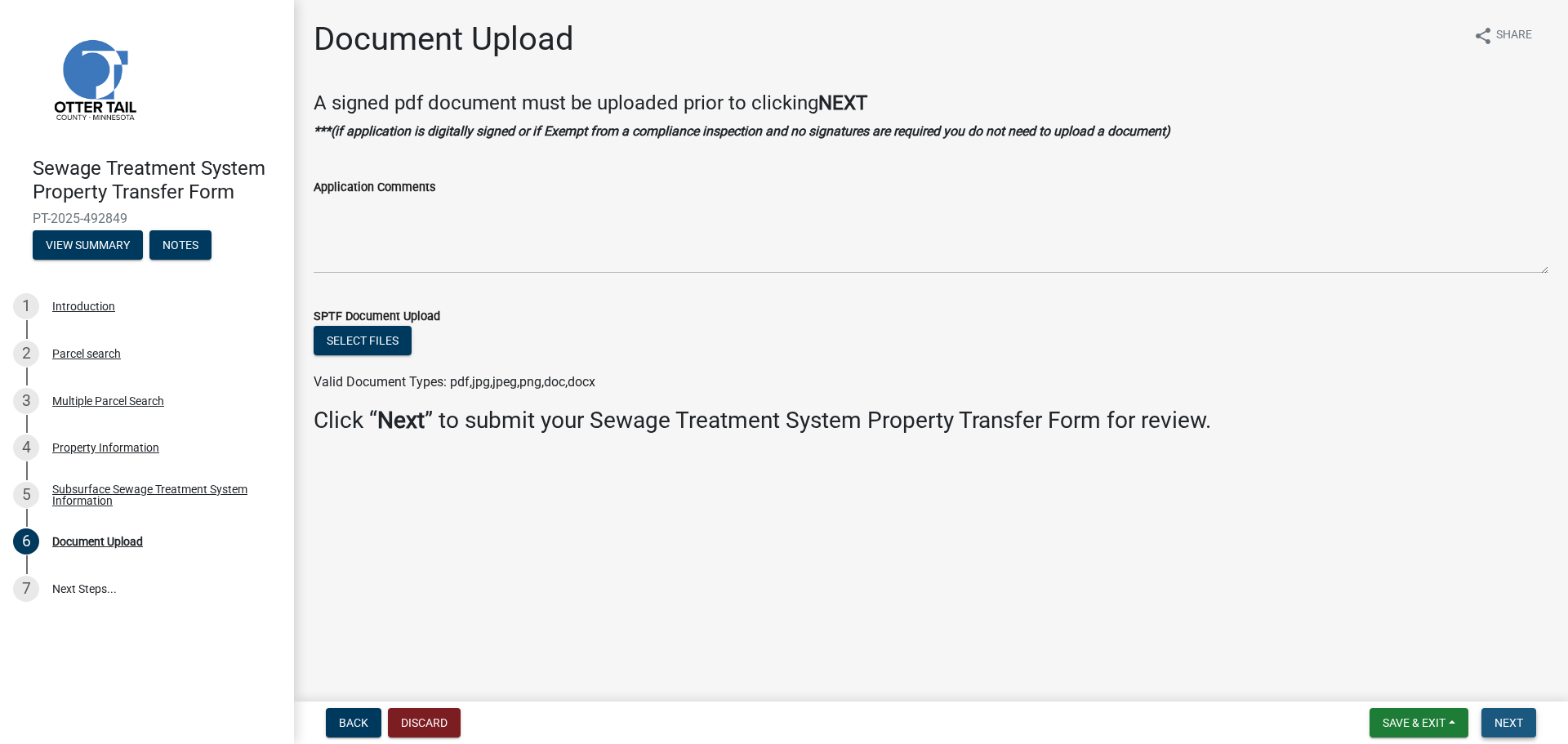
click at [1516, 718] on span "Next" at bounding box center [1509, 723] width 29 height 13
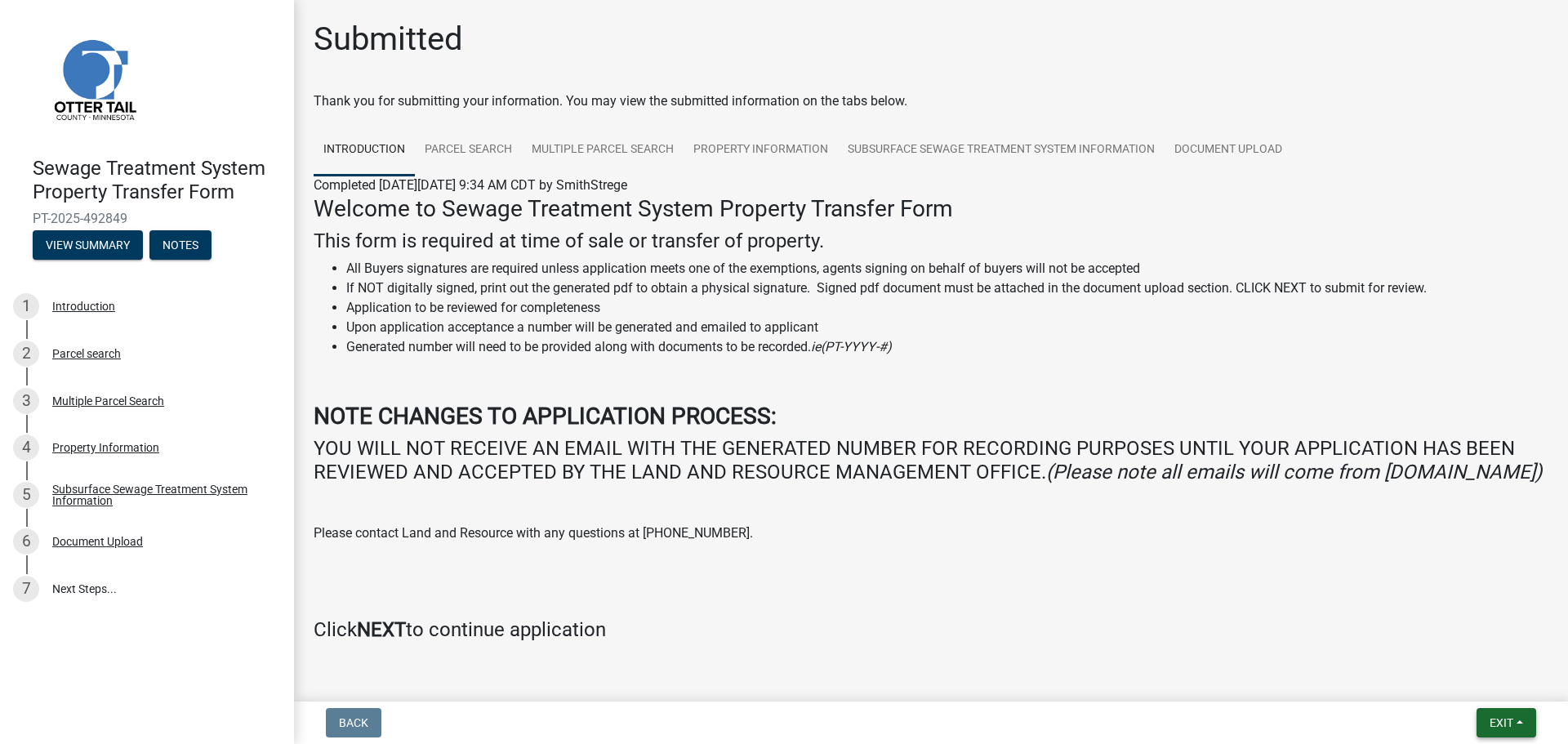
click at [1512, 717] on span "Exit" at bounding box center [1501, 723] width 24 height 13
click at [1468, 684] on button "Save & Exit" at bounding box center [1470, 680] width 131 height 40
